Goal: Find specific page/section: Find specific page/section

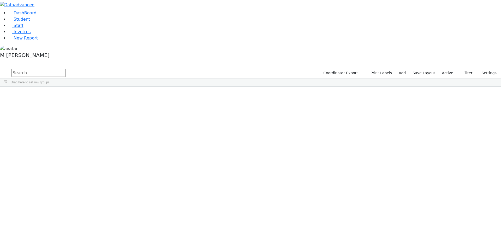
click at [66, 69] on input "text" at bounding box center [38, 73] width 54 height 8
type input "[PERSON_NAME]"
click at [52, 110] on div "Sofer" at bounding box center [39, 113] width 25 height 7
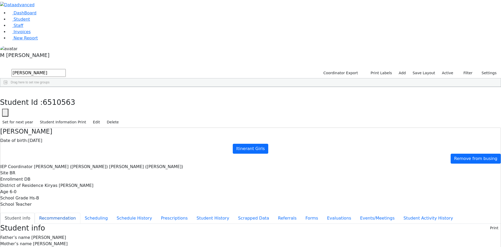
click at [80, 212] on button "Recommendation" at bounding box center [58, 217] width 46 height 11
checkbox input "true"
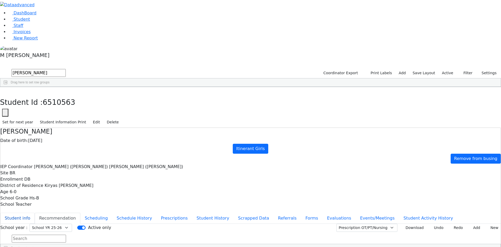
click at [35, 212] on button "Student info" at bounding box center [17, 217] width 34 height 11
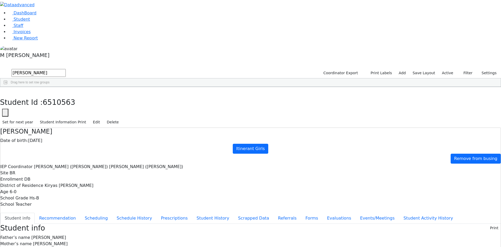
scroll to position [7, 0]
click at [356, 212] on button "Events/Meetings" at bounding box center [377, 217] width 43 height 11
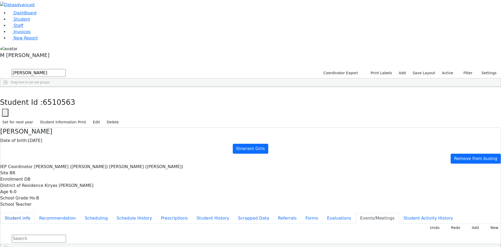
click at [35, 212] on button "Student info" at bounding box center [17, 217] width 34 height 11
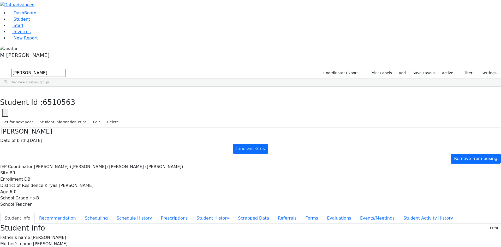
scroll to position [0, 0]
click at [8, 87] on button "button" at bounding box center [4, 92] width 8 height 11
click at [30, 22] on link "Student" at bounding box center [19, 19] width 22 height 5
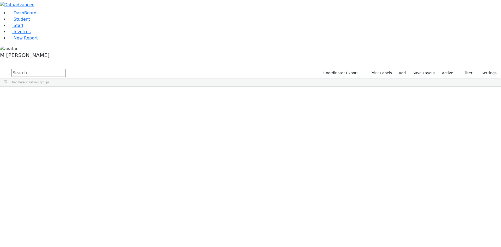
click at [66, 69] on input "text" at bounding box center [38, 73] width 54 height 8
type input "[PERSON_NAME]"
click at [448, 69] on label "Active" at bounding box center [448, 73] width 16 height 8
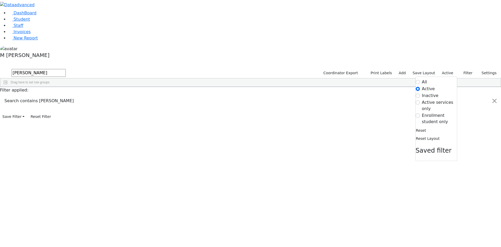
click at [422, 92] on label "Inactive" at bounding box center [430, 95] width 17 height 6
click at [420, 93] on input "Inactive" at bounding box center [418, 95] width 4 height 4
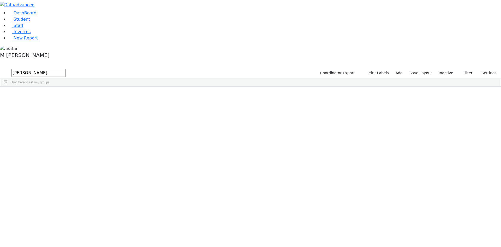
click at [66, 69] on input "[PERSON_NAME]" at bounding box center [38, 73] width 54 height 8
click at [77, 227] on div "[PERSON_NAME]" at bounding box center [64, 230] width 25 height 7
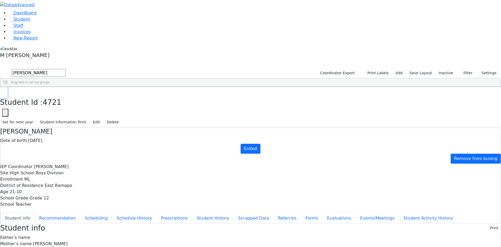
click at [8, 87] on button "button" at bounding box center [4, 92] width 8 height 11
drag, startPoint x: 93, startPoint y: 22, endPoint x: 40, endPoint y: 14, distance: 53.3
click at [40, 14] on div "DashBoard Student Staff Invoices New Report 29" at bounding box center [250, 228] width 501 height 457
type input "[PERSON_NAME]"
click at [77, 241] on div "[PERSON_NAME]" at bounding box center [64, 244] width 25 height 7
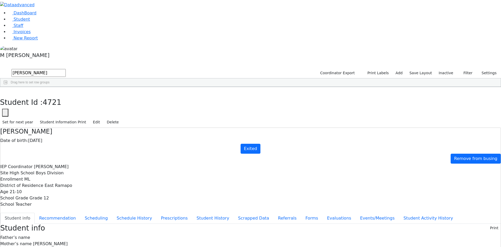
click at [77, 241] on div "[PERSON_NAME]" at bounding box center [64, 244] width 25 height 7
